Goal: Navigation & Orientation: Find specific page/section

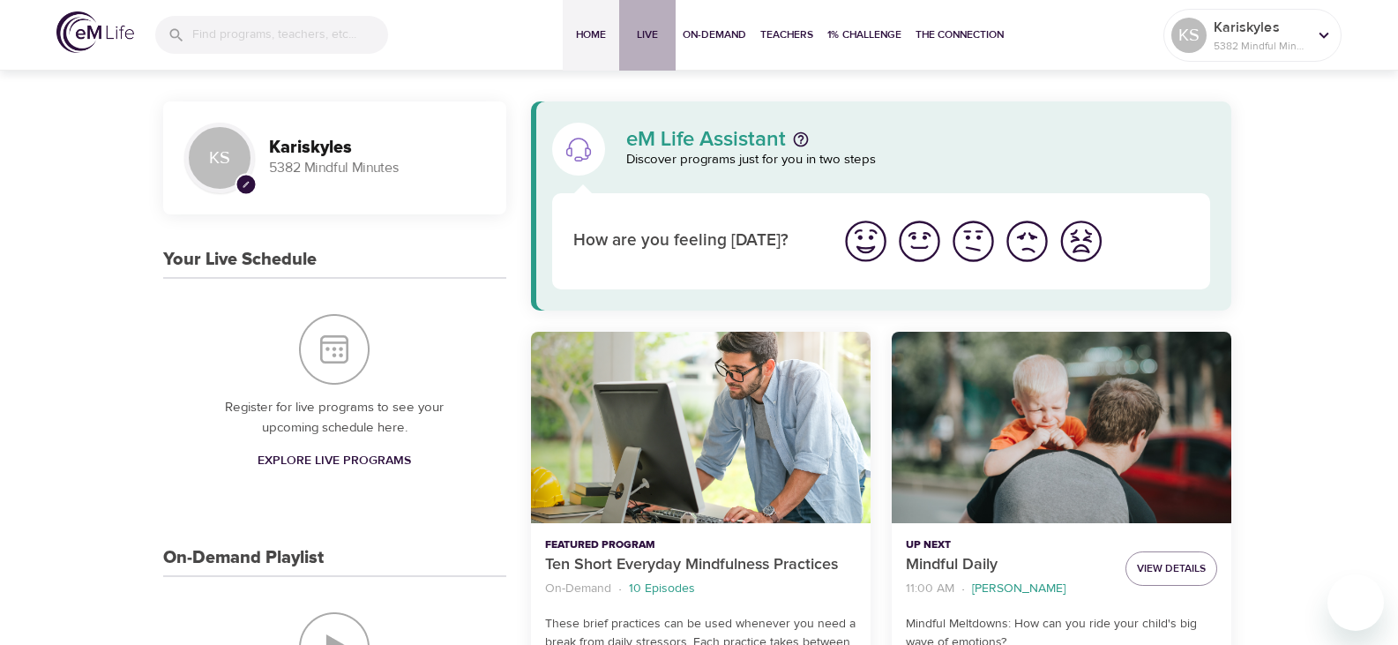
click at [633, 29] on span "Live" at bounding box center [647, 35] width 42 height 19
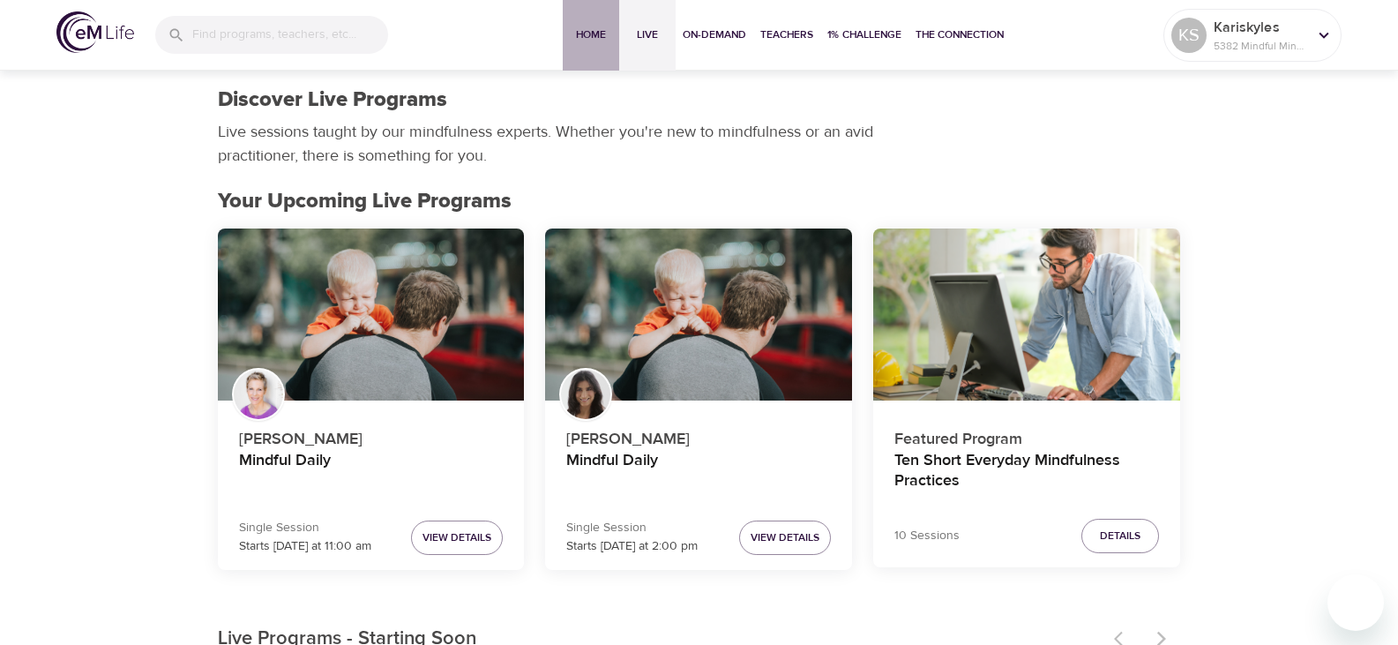
click at [579, 27] on span "Home" at bounding box center [591, 35] width 42 height 19
